Goal: Information Seeking & Learning: Learn about a topic

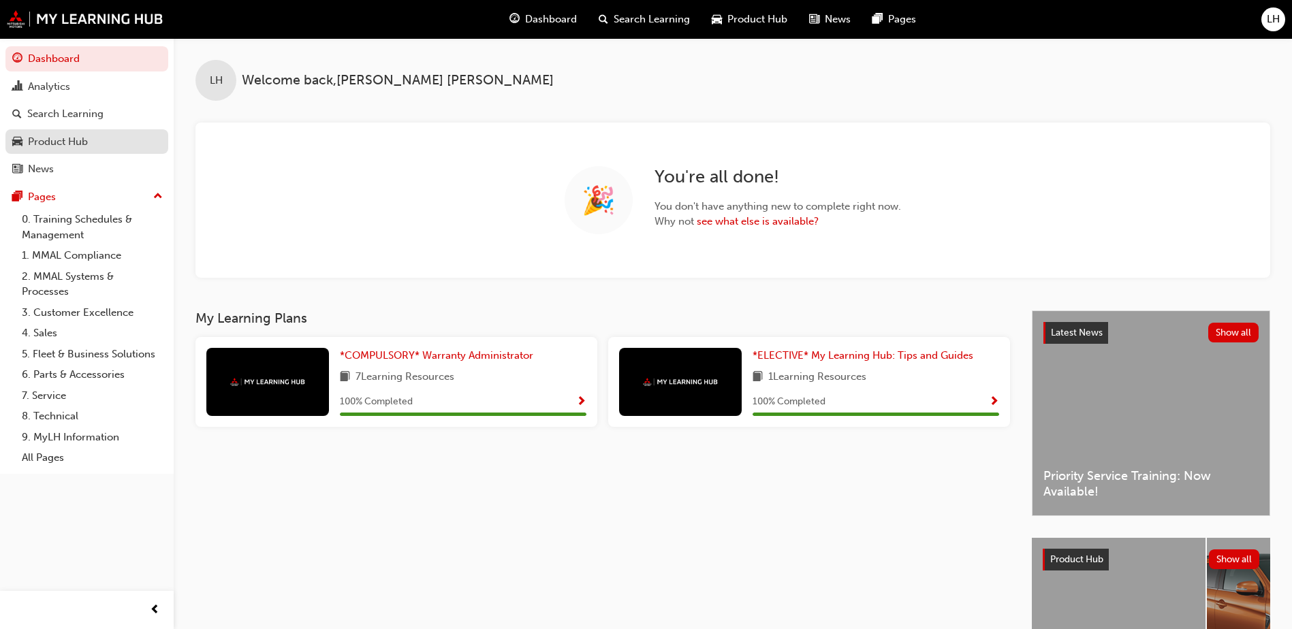
click at [78, 144] on div "Product Hub" at bounding box center [58, 142] width 60 height 16
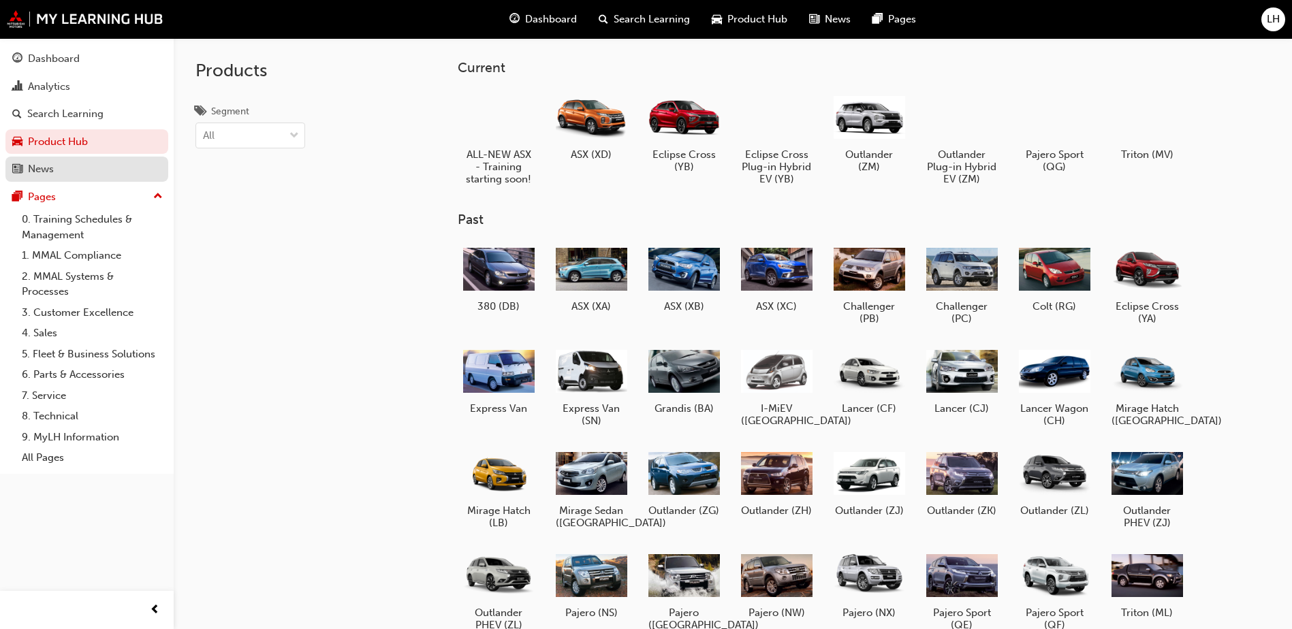
click at [41, 169] on div "News" at bounding box center [41, 169] width 26 height 16
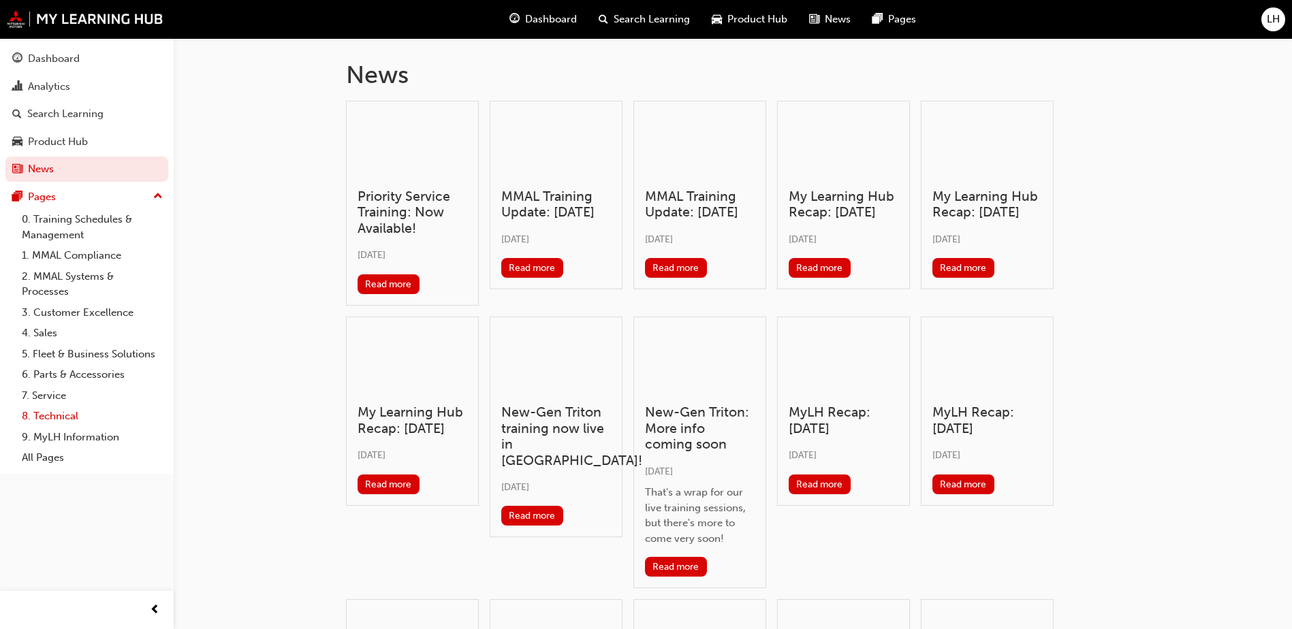
click at [59, 421] on link "8. Technical" at bounding box center [92, 416] width 152 height 21
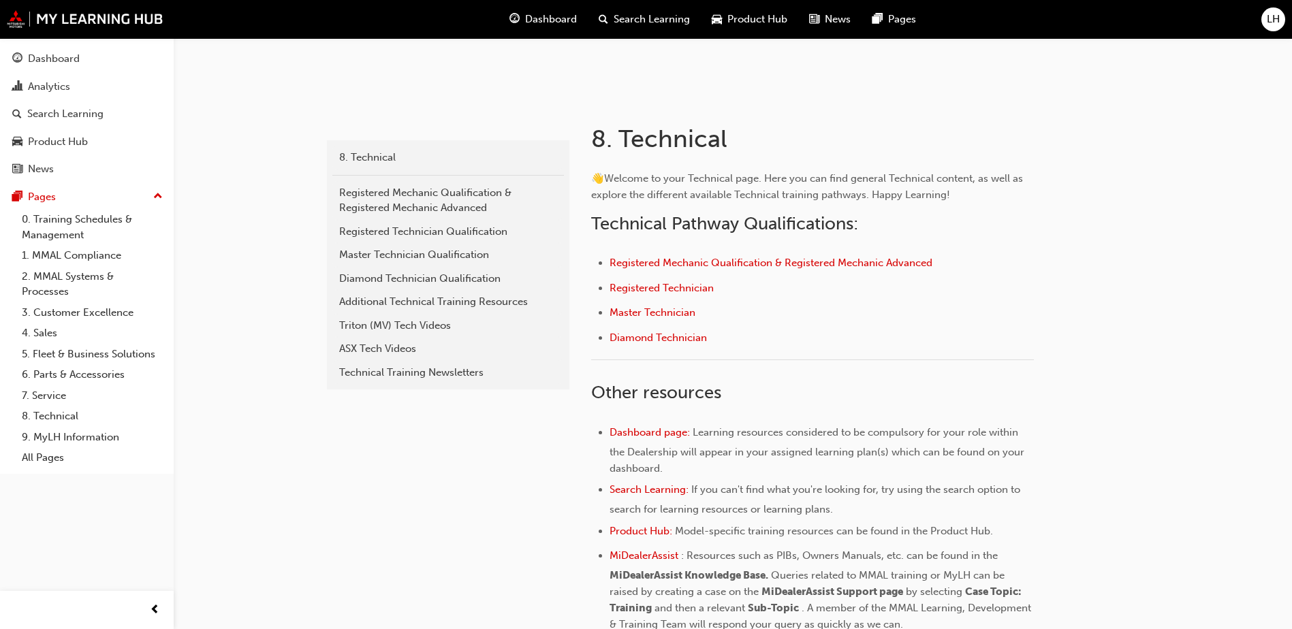
scroll to position [204, 0]
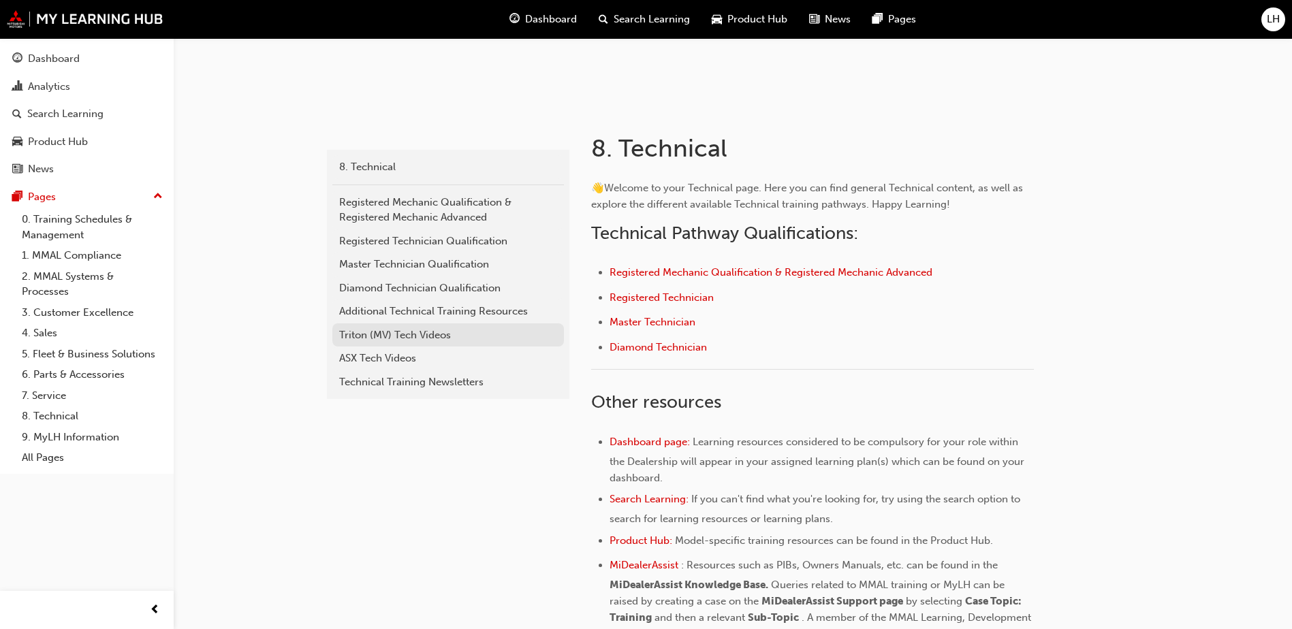
click at [423, 332] on div "Triton (MV) Tech Videos" at bounding box center [448, 336] width 218 height 16
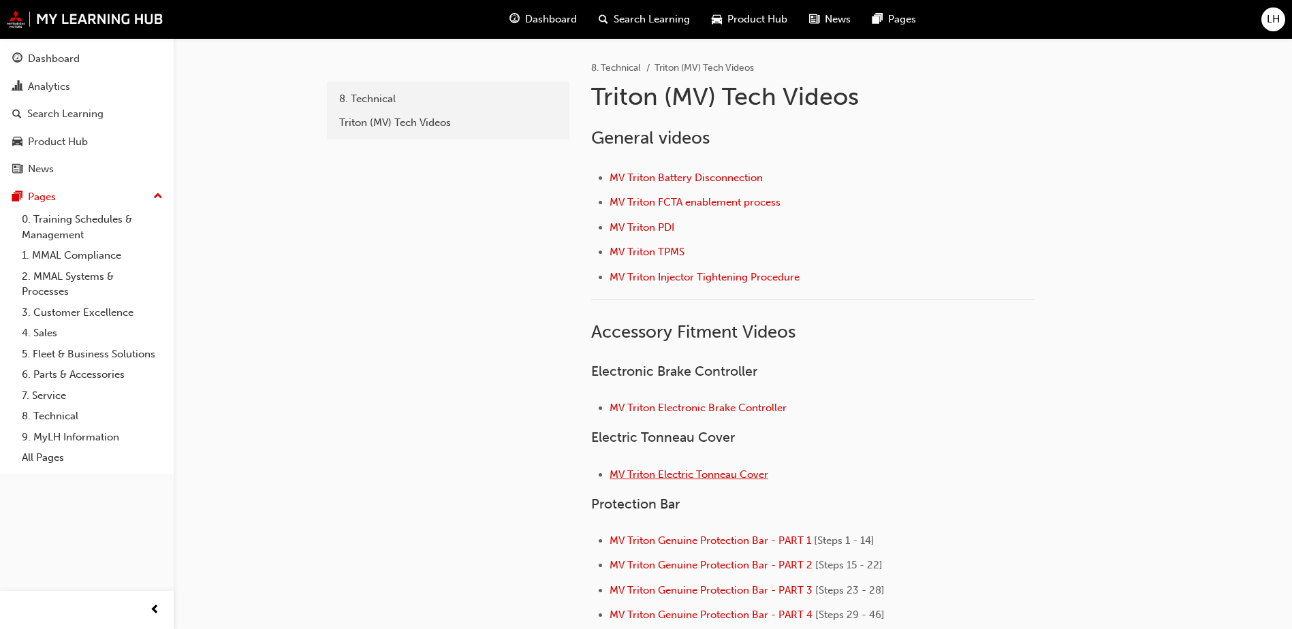
click at [664, 473] on span "MV Triton Electric Tonneau Cover" at bounding box center [689, 475] width 159 height 12
drag, startPoint x: 684, startPoint y: 541, endPoint x: 617, endPoint y: 541, distance: 66.7
click at [617, 541] on span "MV Triton Genuine Protection Bar - PART 1" at bounding box center [711, 541] width 202 height 12
click at [701, 564] on span "MV Triton Genuine Protection Bar - PART 2" at bounding box center [711, 565] width 203 height 12
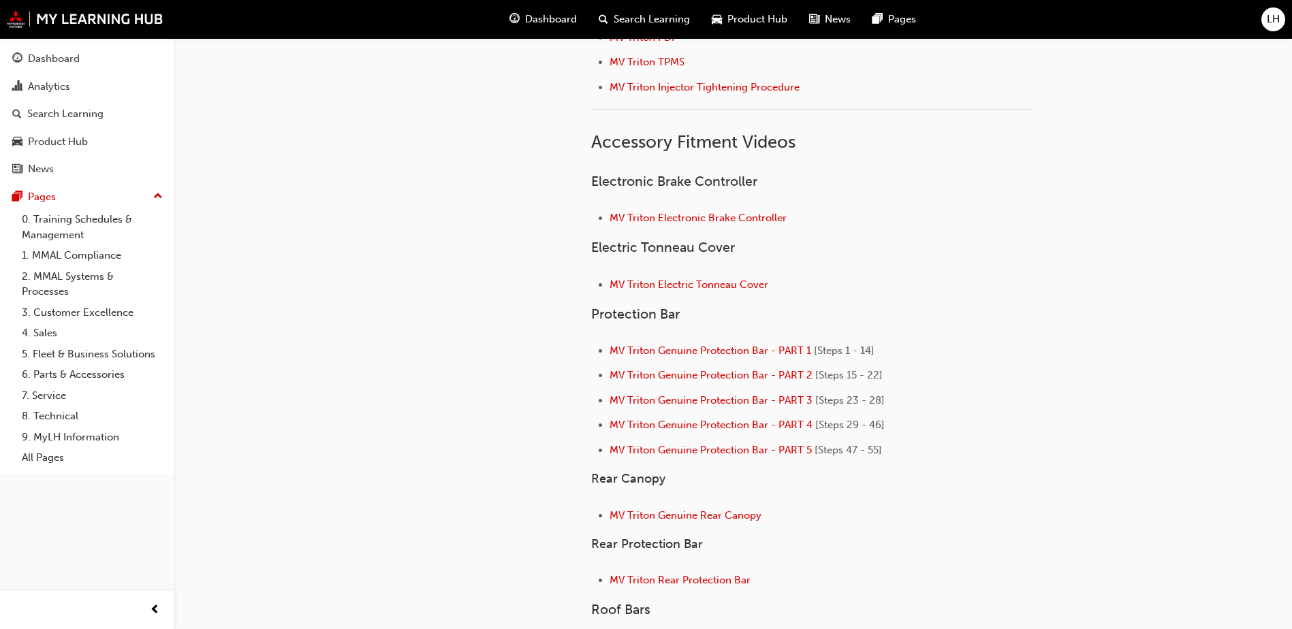
scroll to position [204, 0]
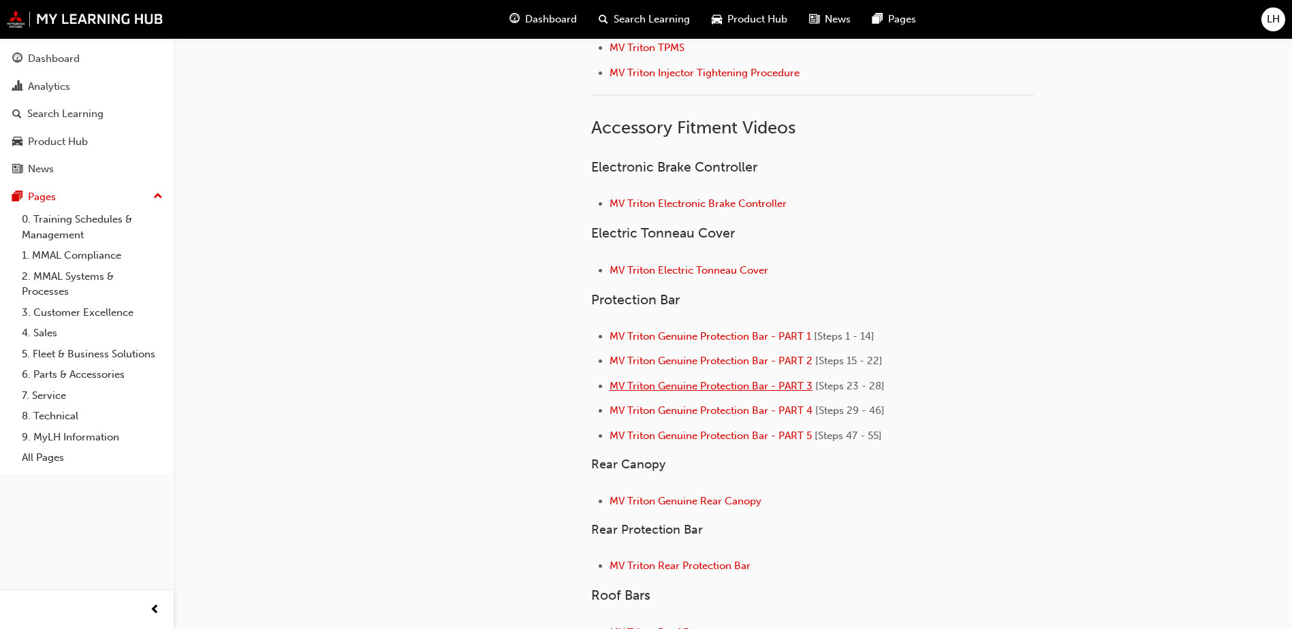
click at [686, 387] on span "MV Triton Genuine Protection Bar - PART 3" at bounding box center [711, 386] width 203 height 12
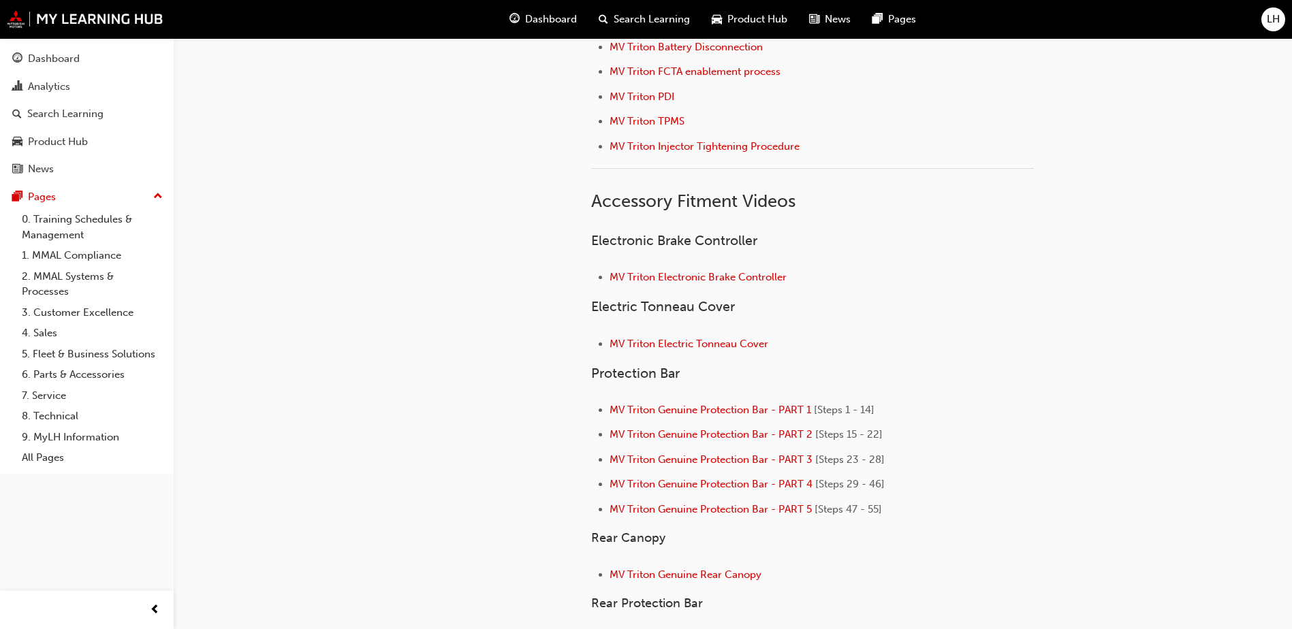
scroll to position [136, 0]
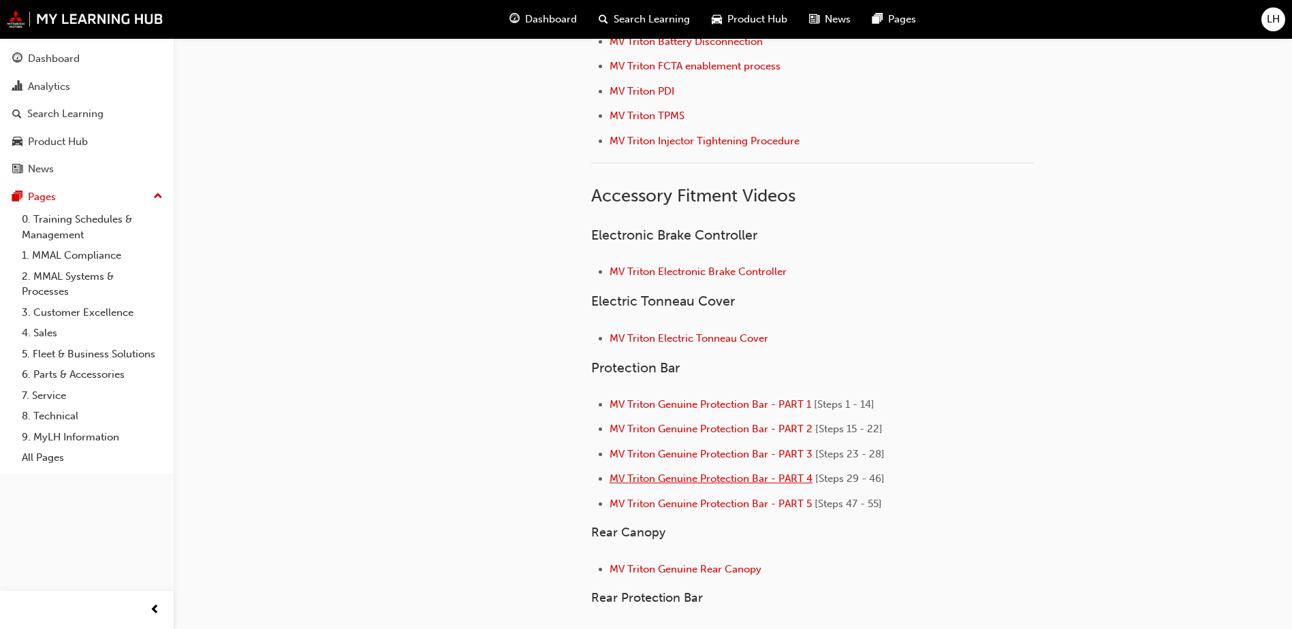
click at [660, 479] on span "MV Triton Genuine Protection Bar - PART 4" at bounding box center [711, 479] width 203 height 12
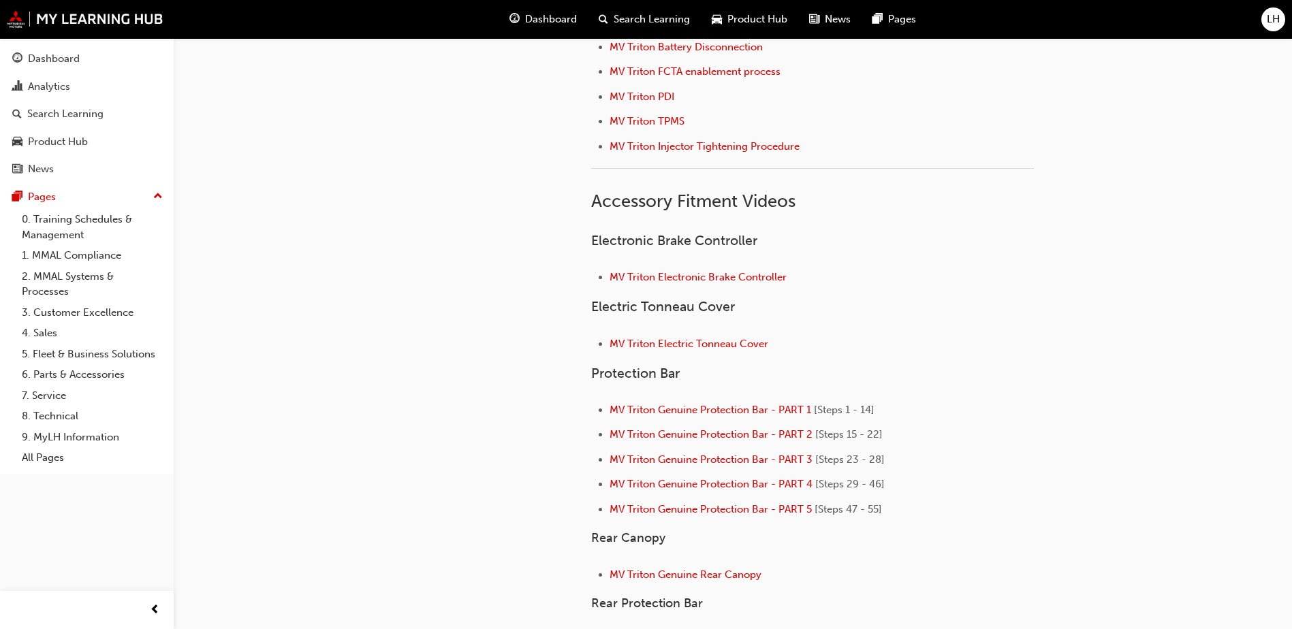
scroll to position [136, 0]
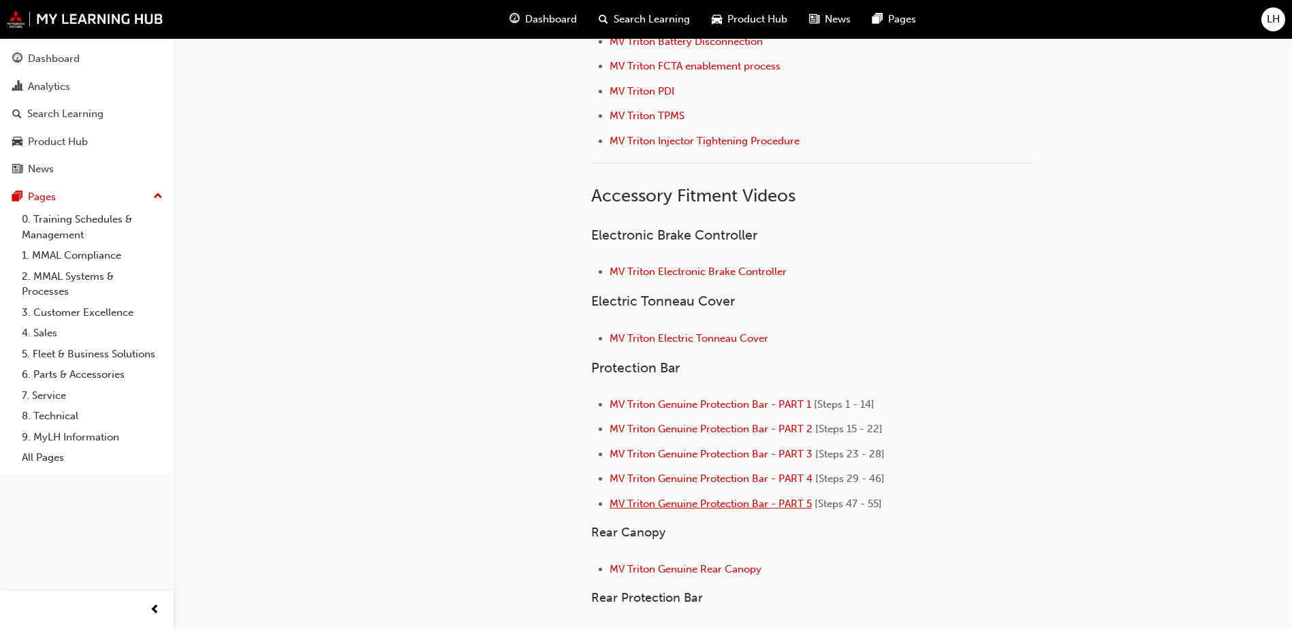
click at [636, 505] on span "MV Triton Genuine Protection Bar - PART 5" at bounding box center [711, 504] width 202 height 12
